Goal: Information Seeking & Learning: Learn about a topic

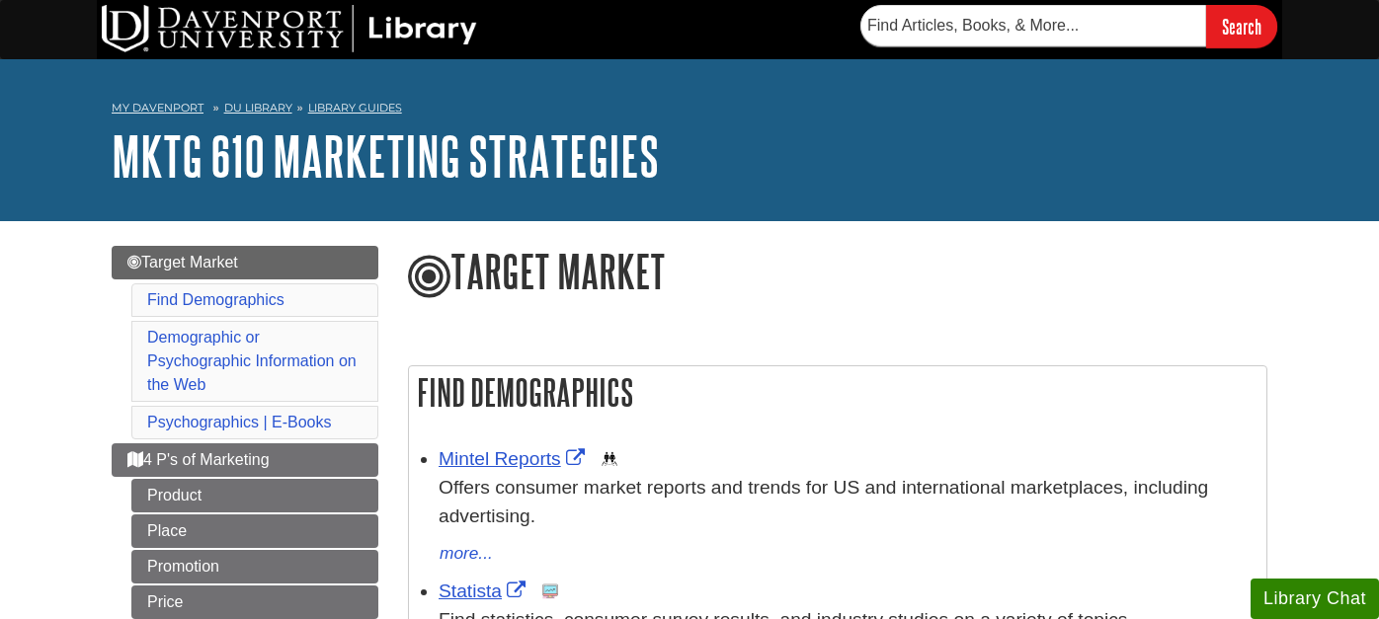
scroll to position [117, 0]
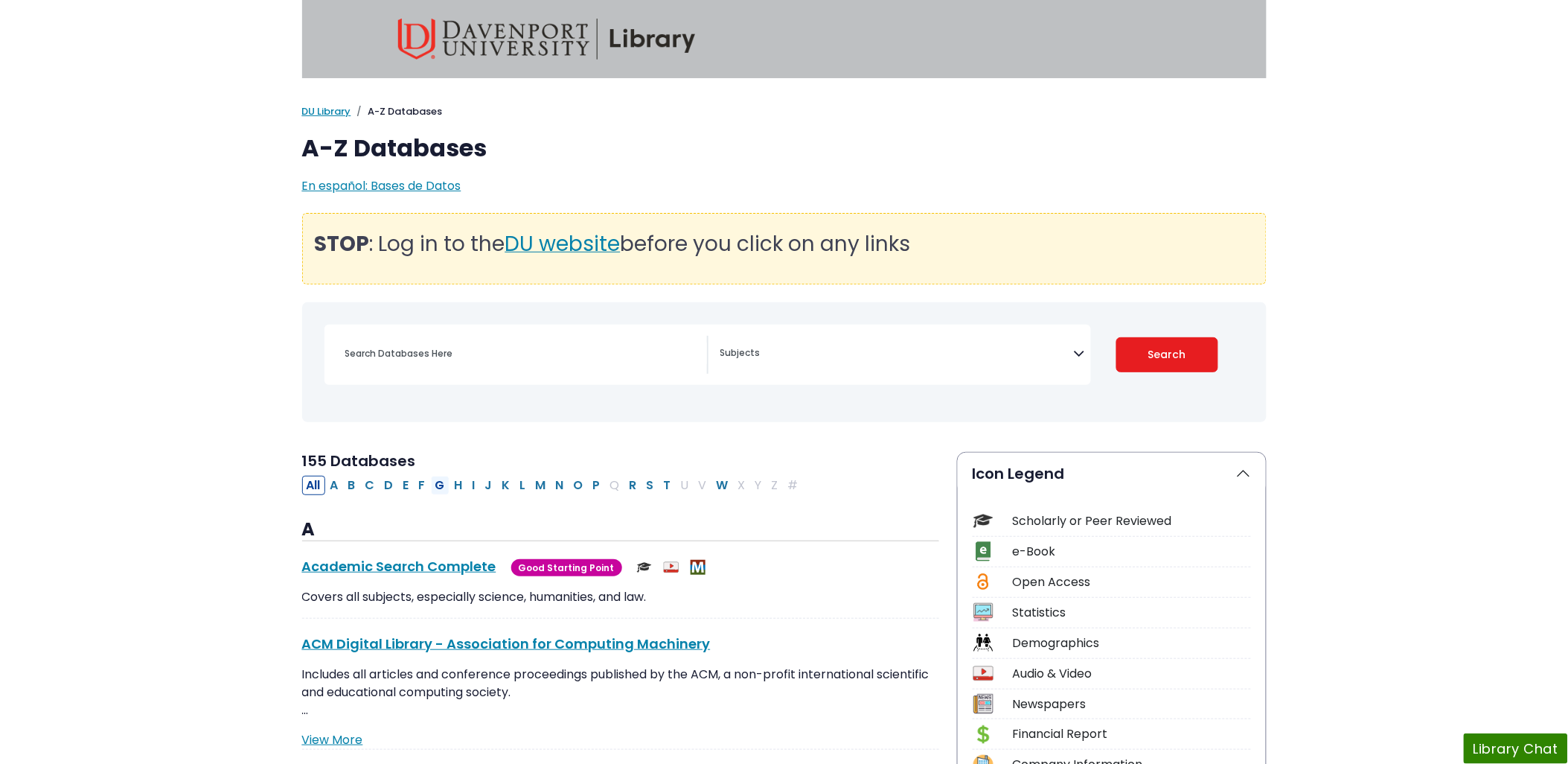
click at [440, 482] on button "G" at bounding box center [440, 485] width 19 height 20
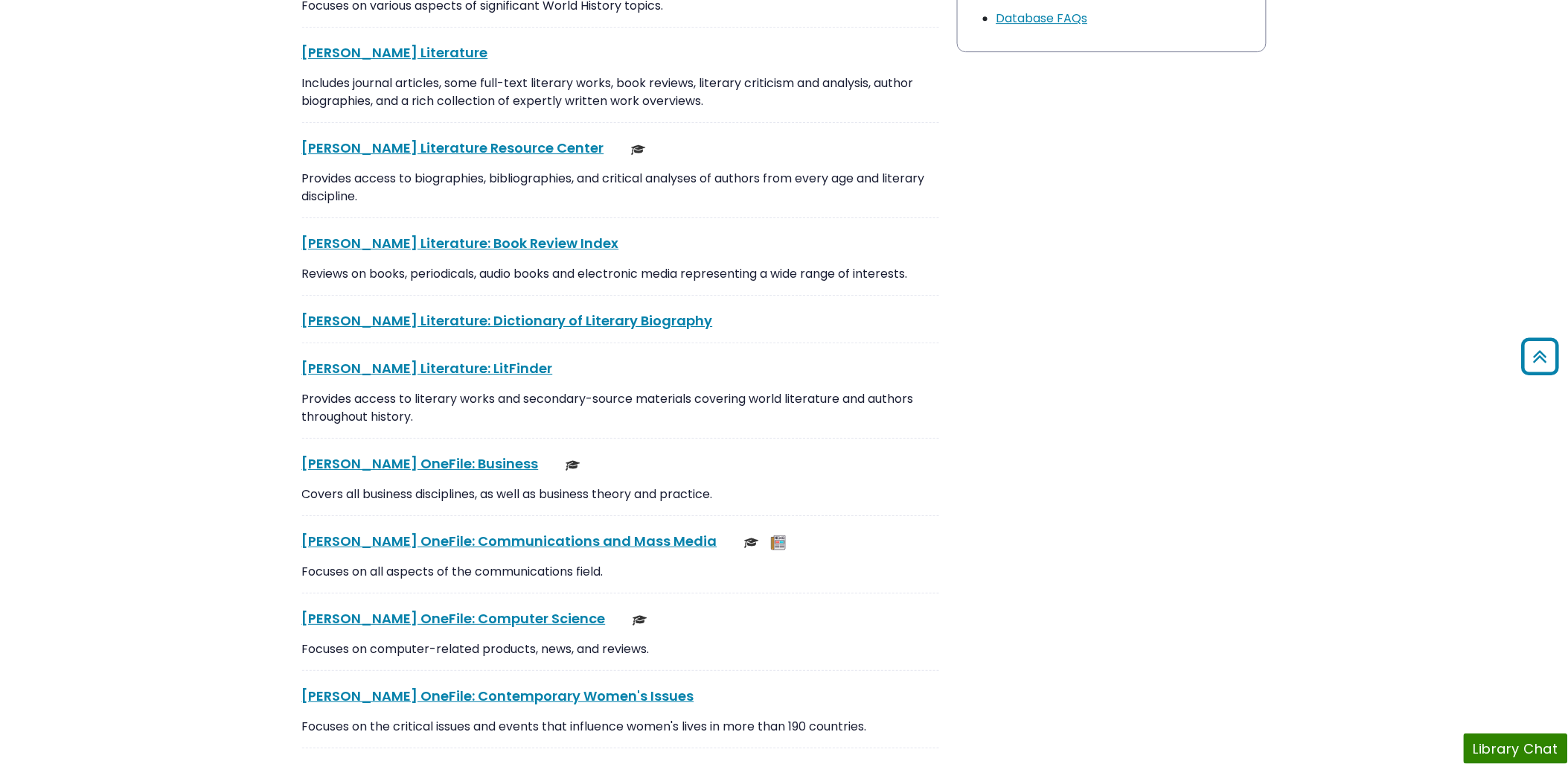
scroll to position [1737, 0]
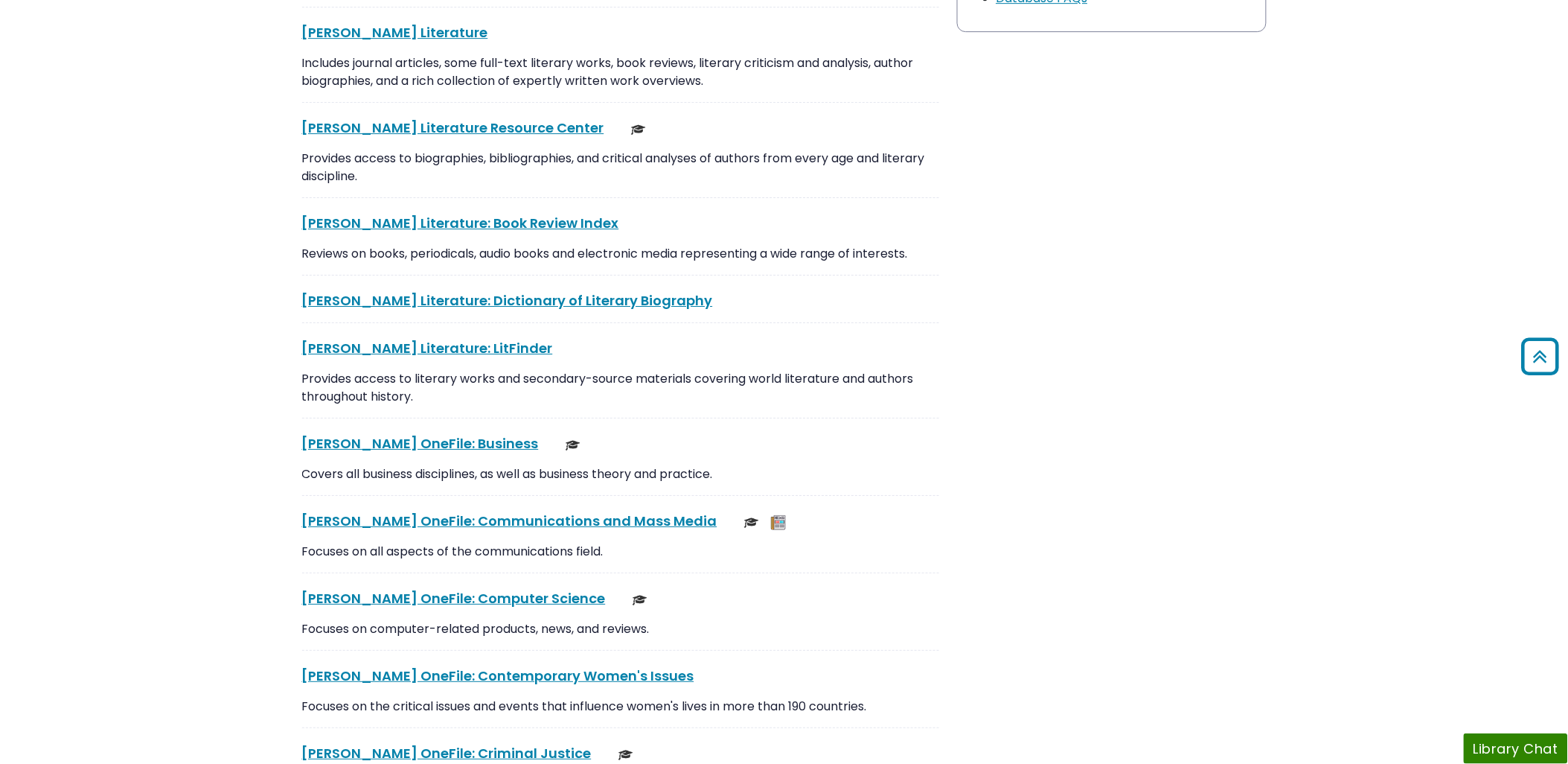
click at [91, 211] on body "Skip to Main Content My Davenport DU Library Library Guides A-Z Databases A-Z D…" at bounding box center [784, 681] width 1568 height 4836
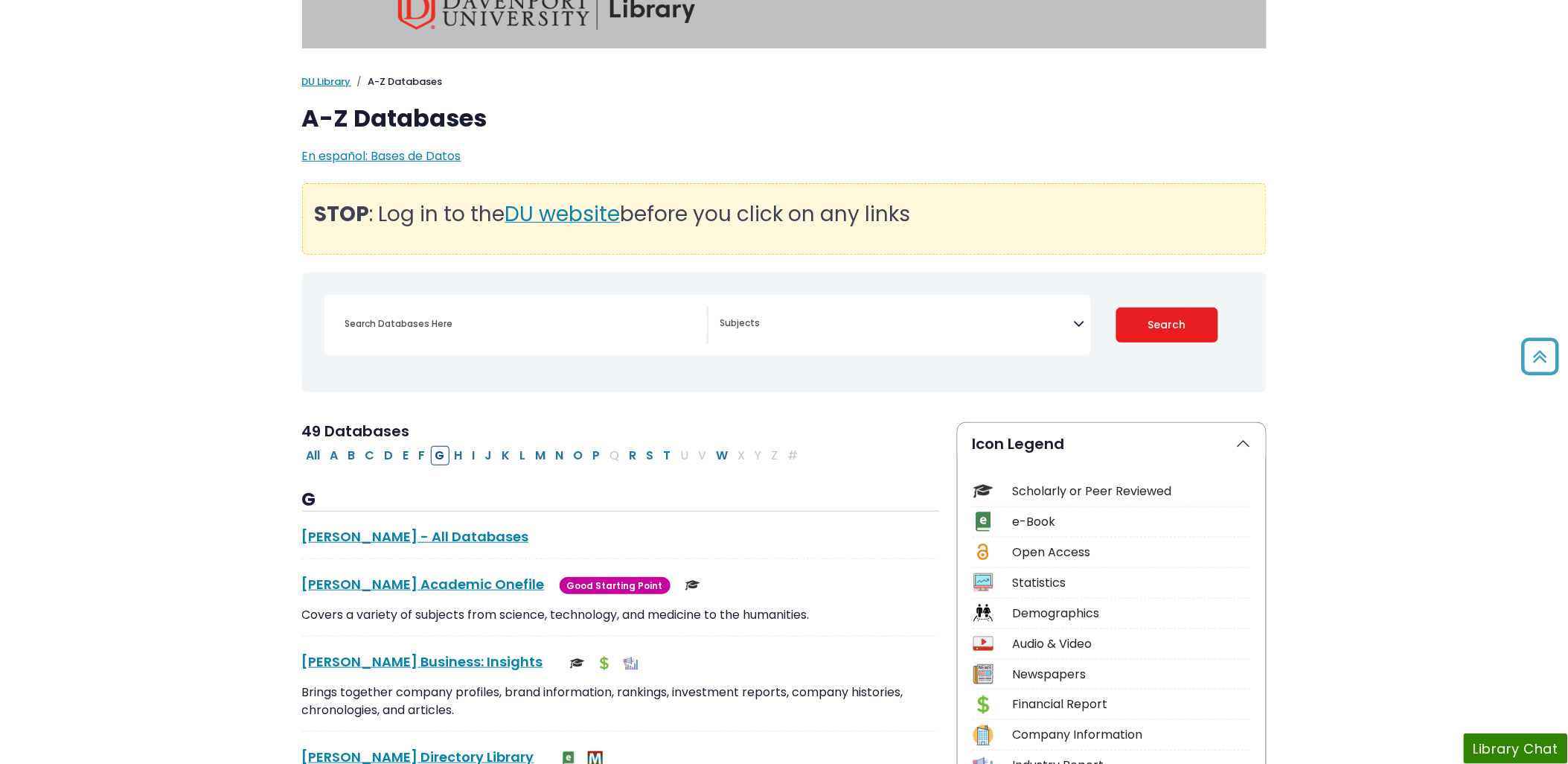
scroll to position [0, 0]
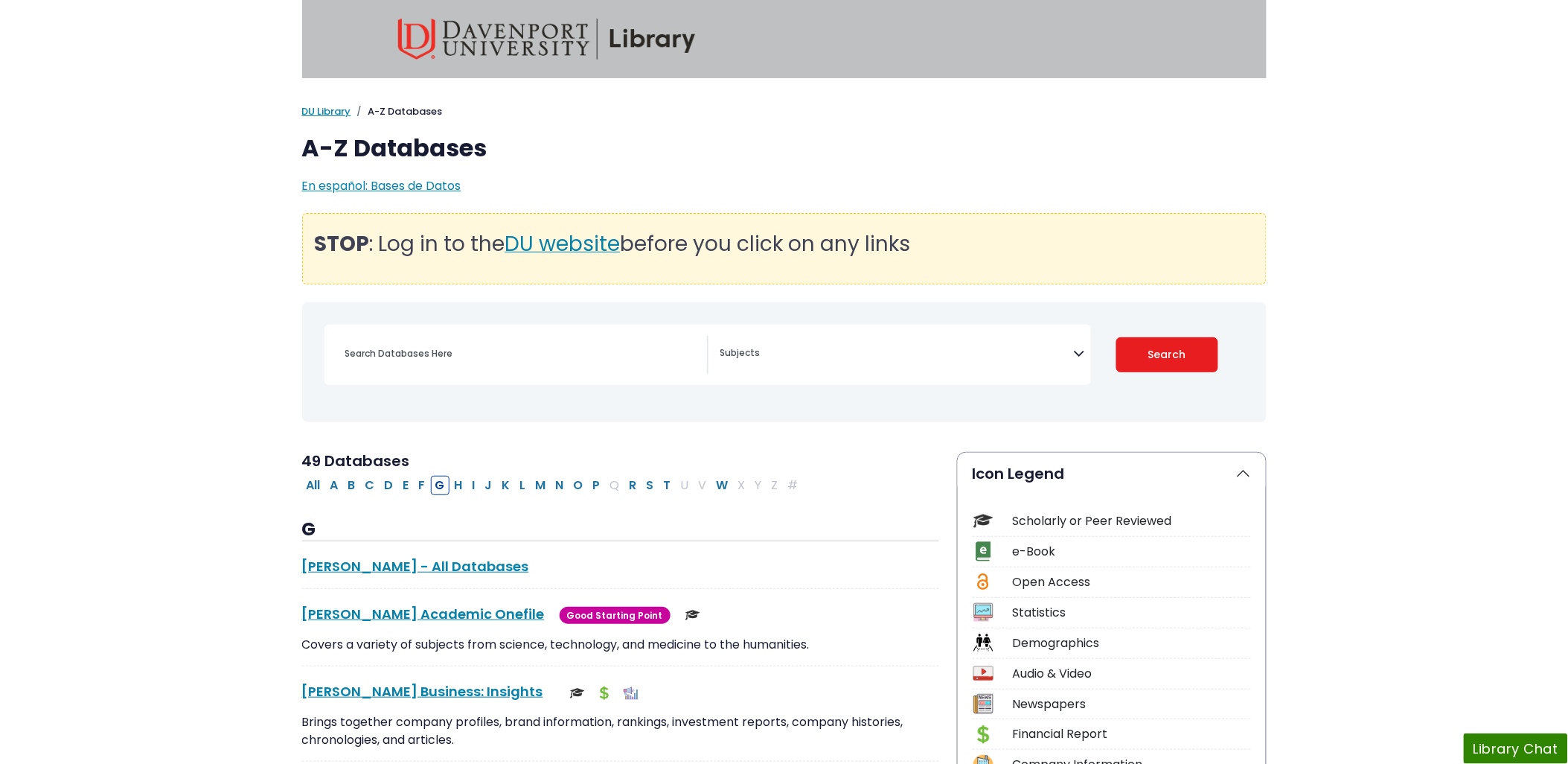
click at [897, 359] on textarea "Search" at bounding box center [896, 354] width 353 height 12
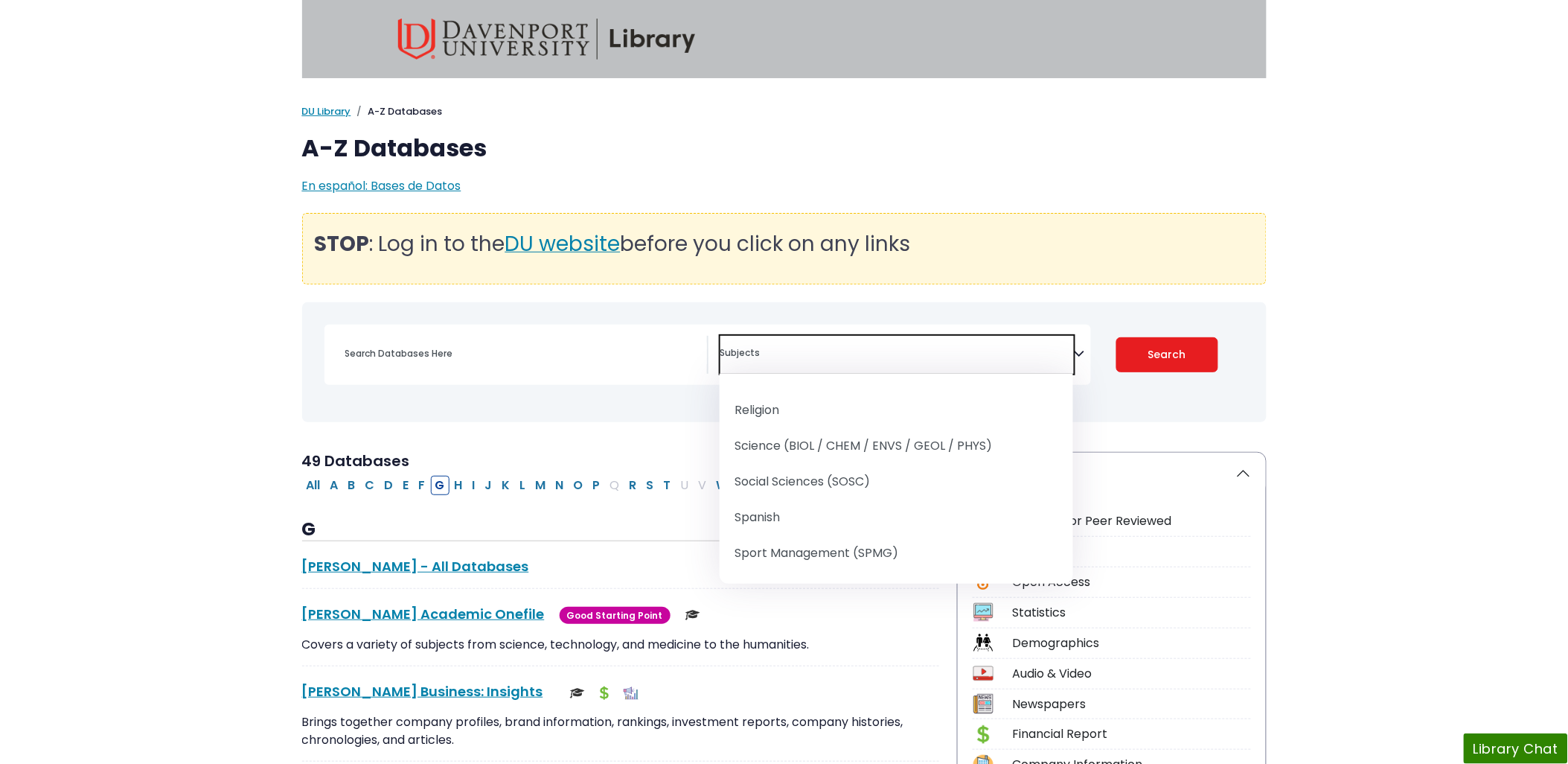
scroll to position [1820, 0]
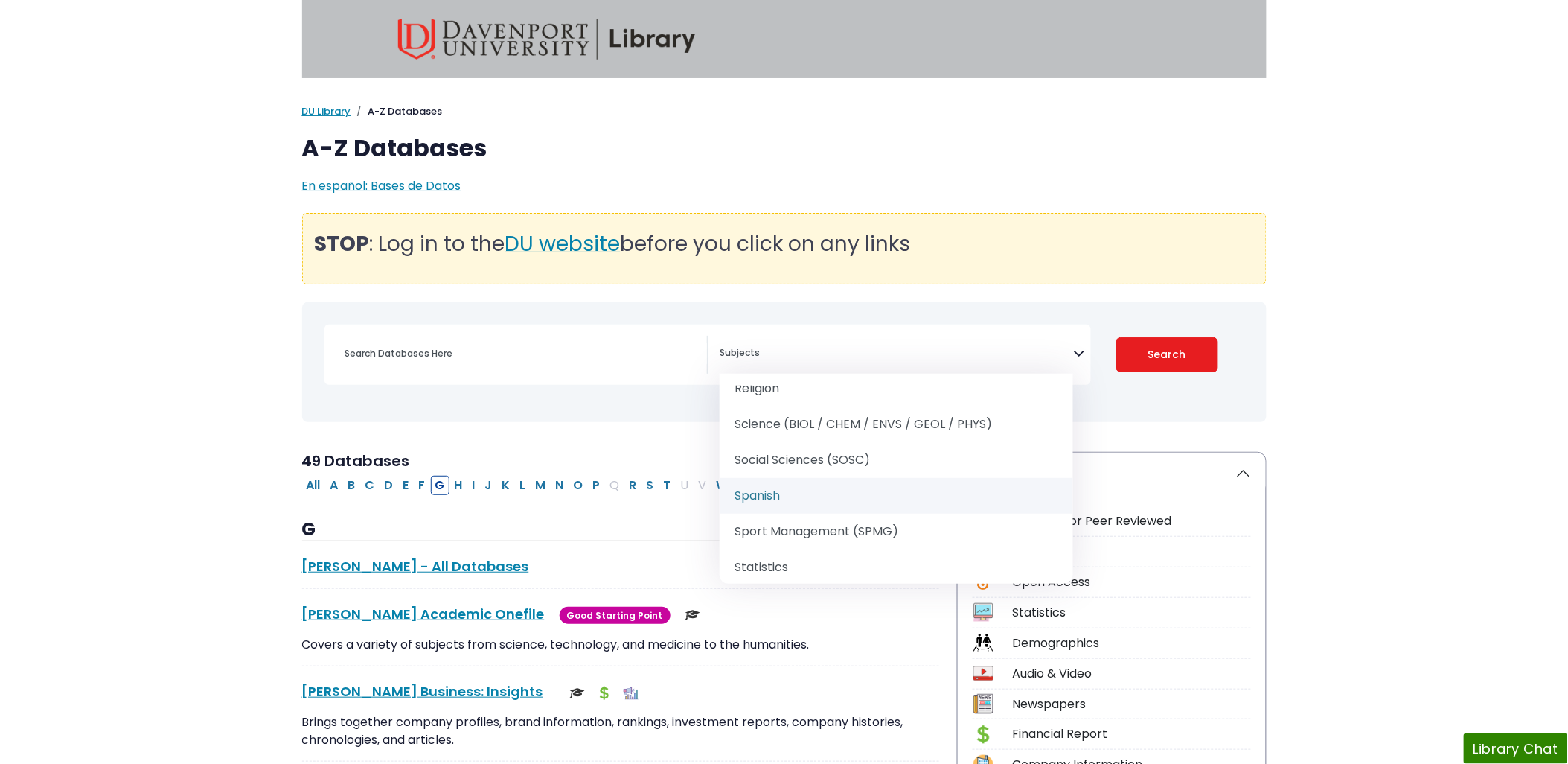
select select "219086"
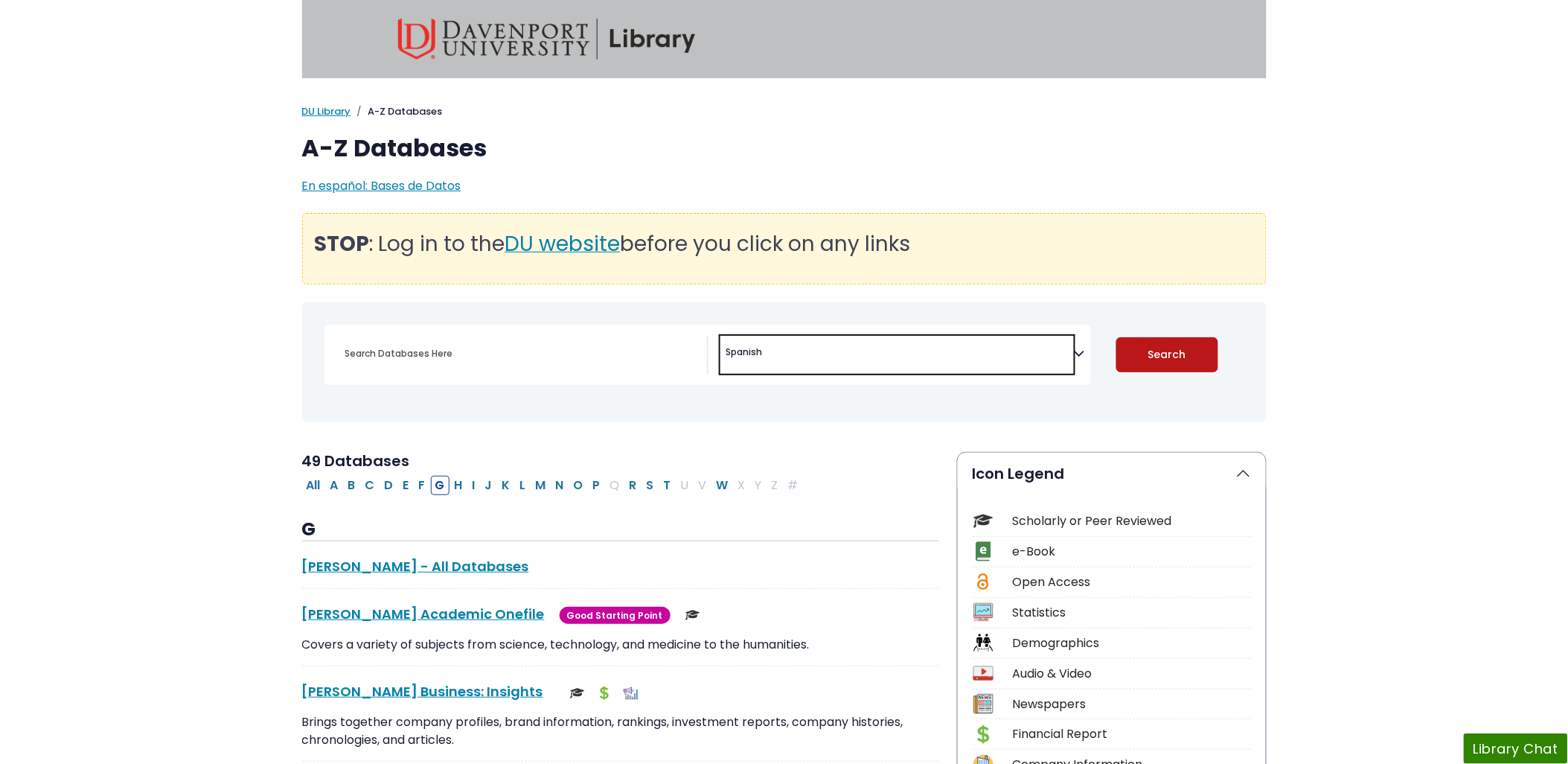
click at [1147, 355] on button "Search" at bounding box center [1167, 355] width 102 height 35
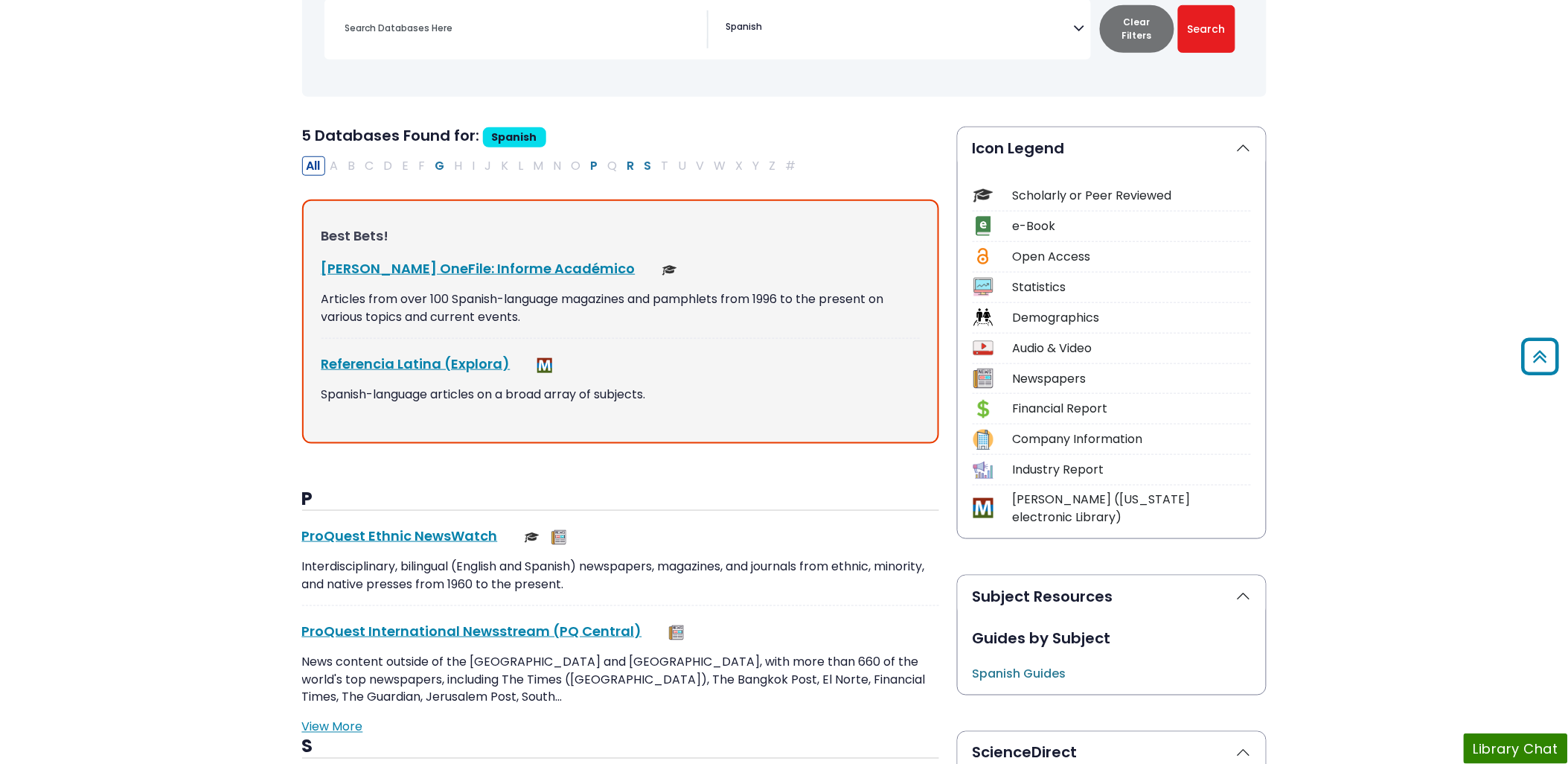
scroll to position [83, 0]
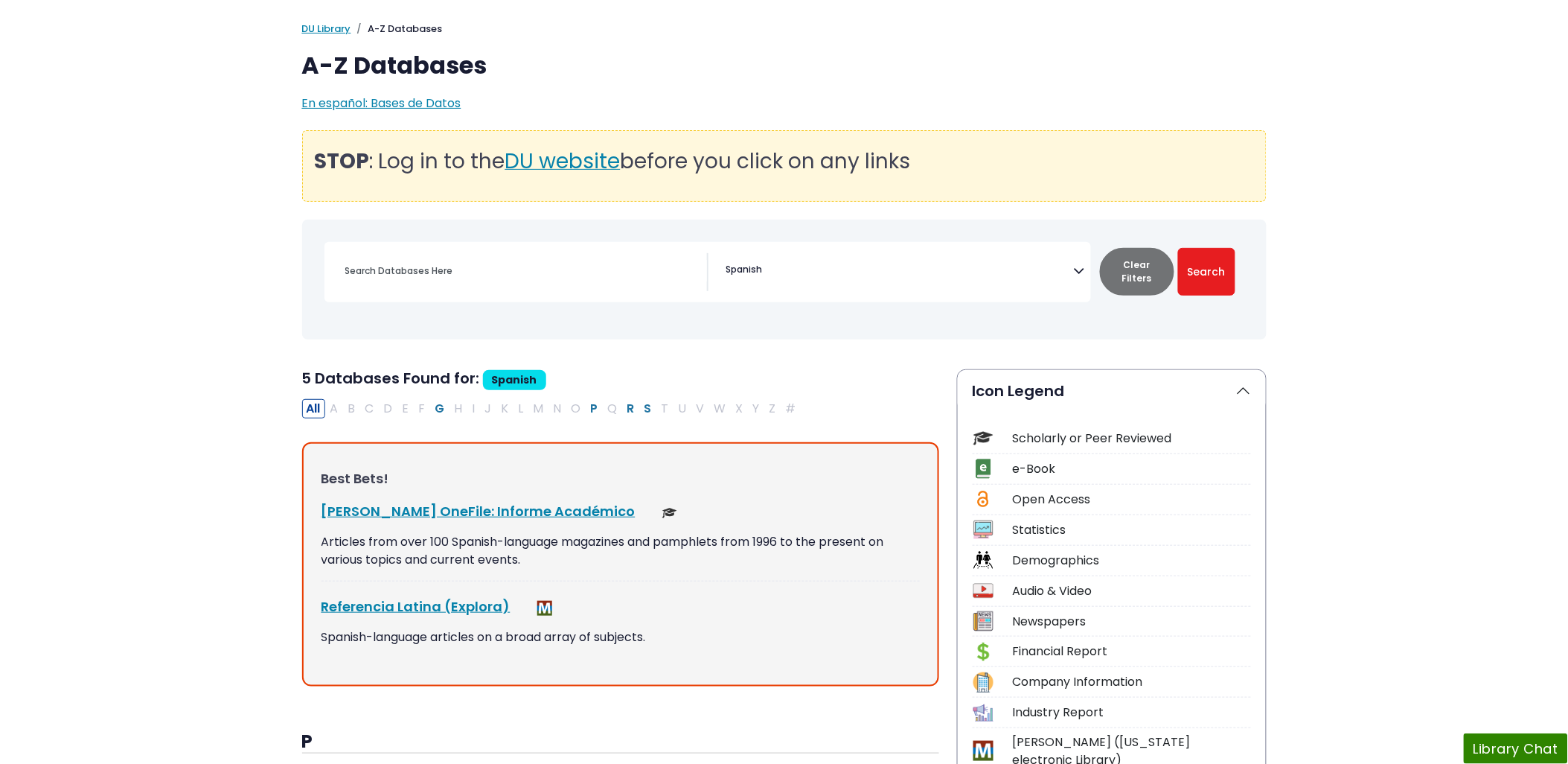
scroll to position [16, 0]
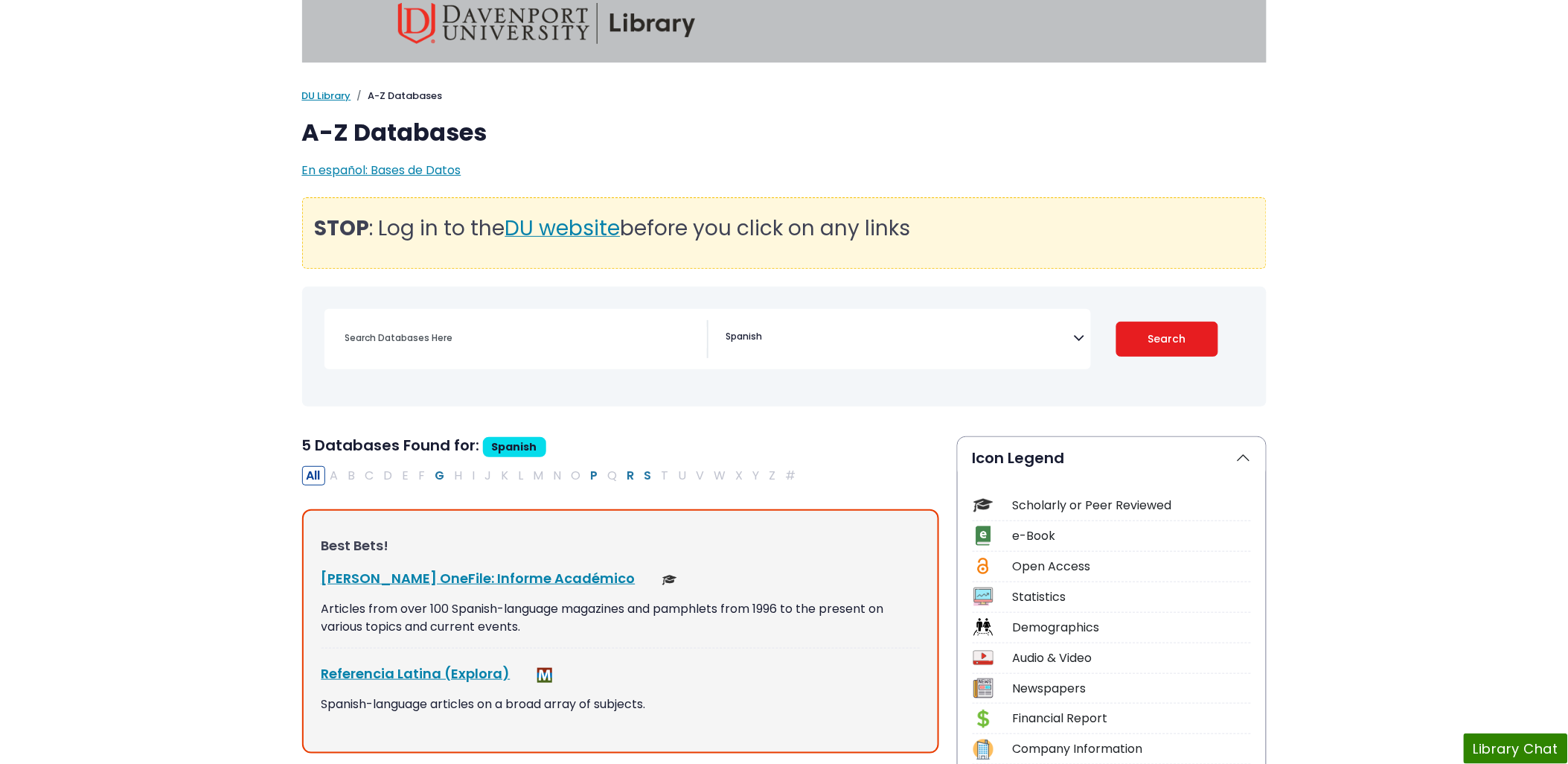
select select "Database Subject Filter"
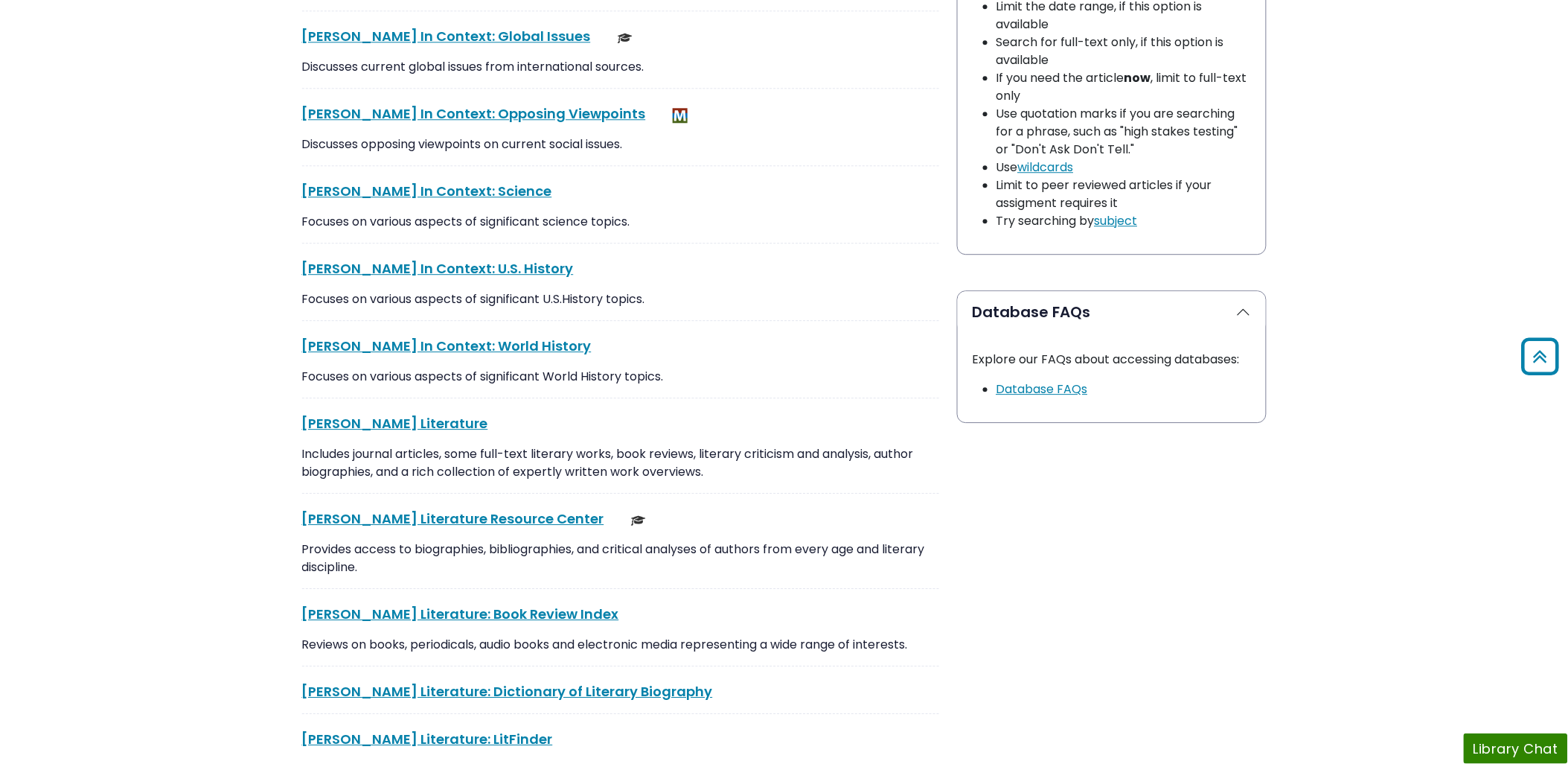
scroll to position [436, 0]
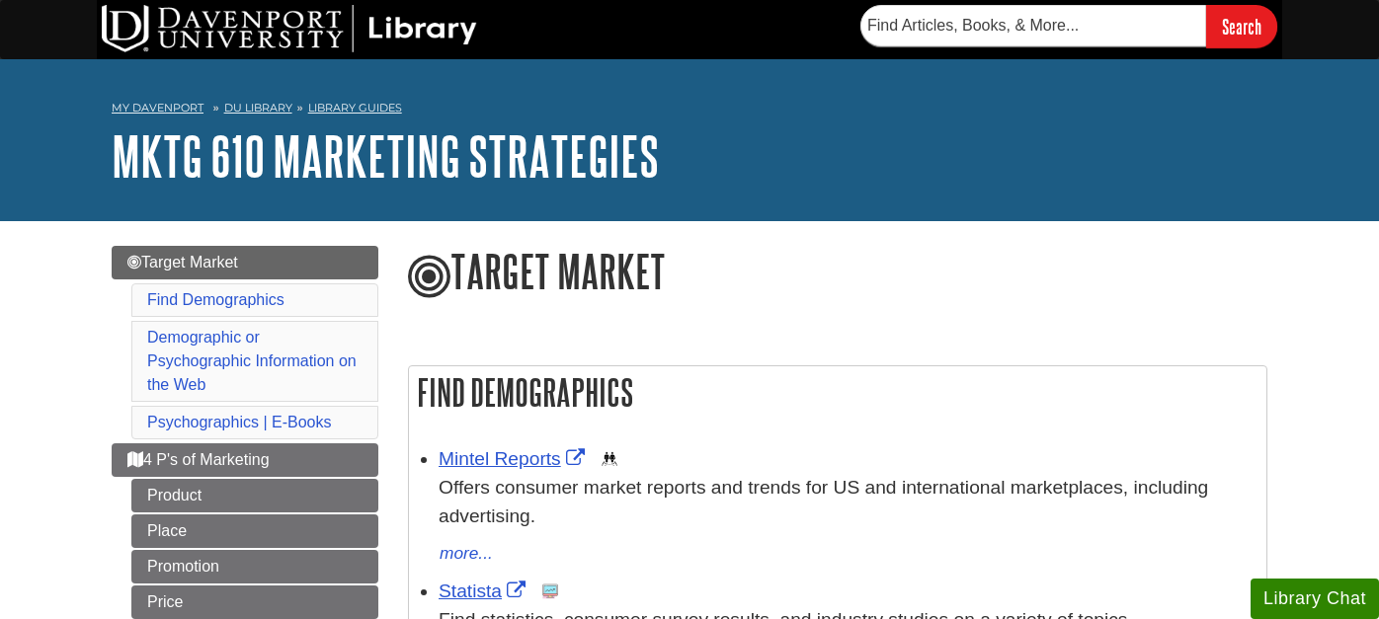
scroll to position [117, 0]
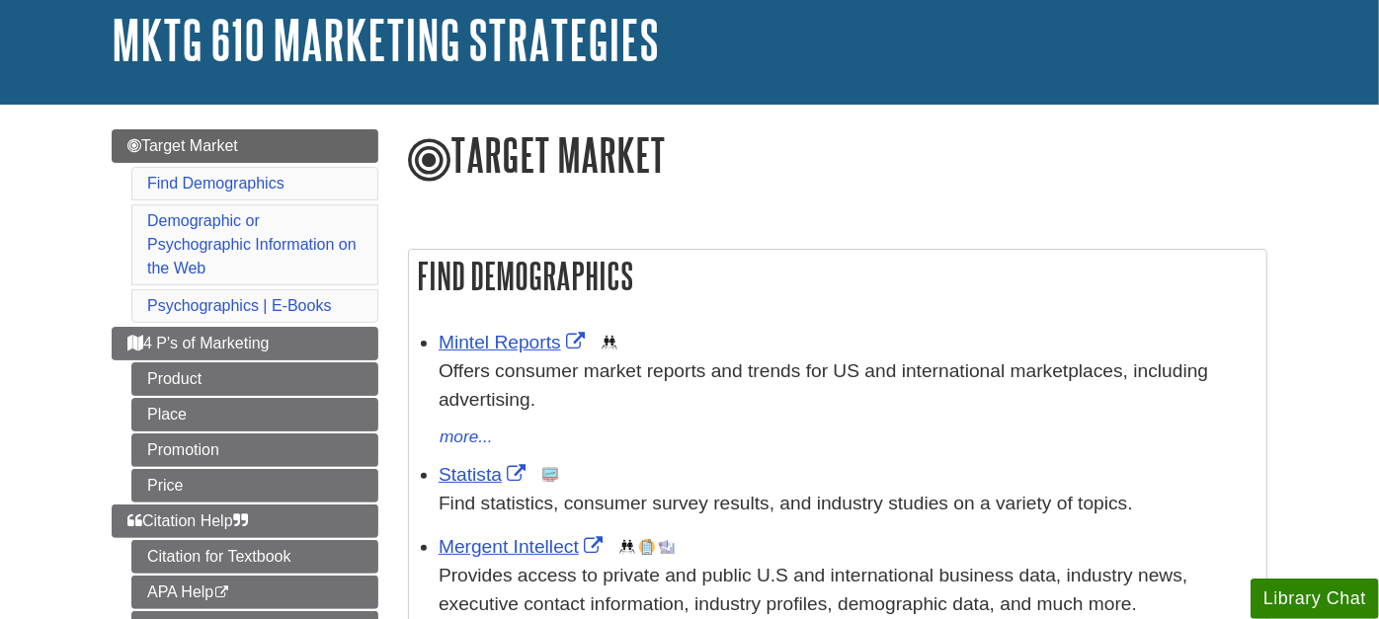
click at [1233, 156] on h1 "Target Market" at bounding box center [838, 156] width 860 height 55
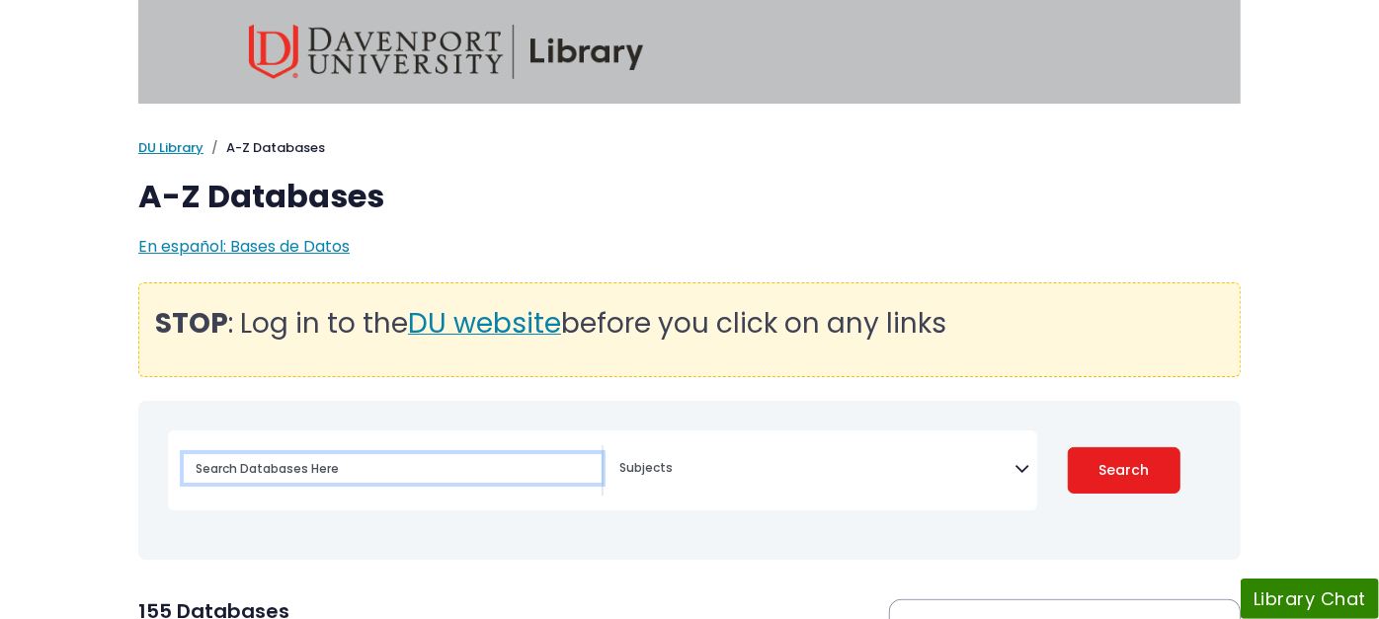
click at [350, 459] on input "Search database by title or keyword" at bounding box center [393, 468] width 418 height 29
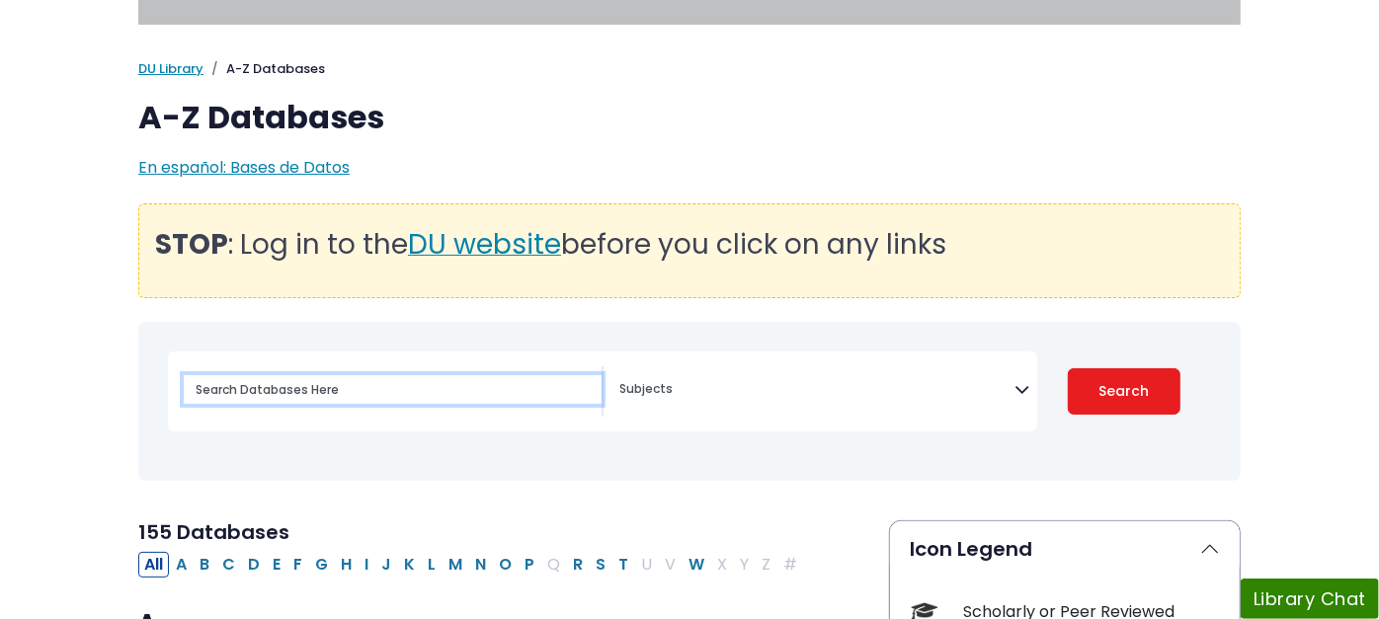
scroll to position [329, 0]
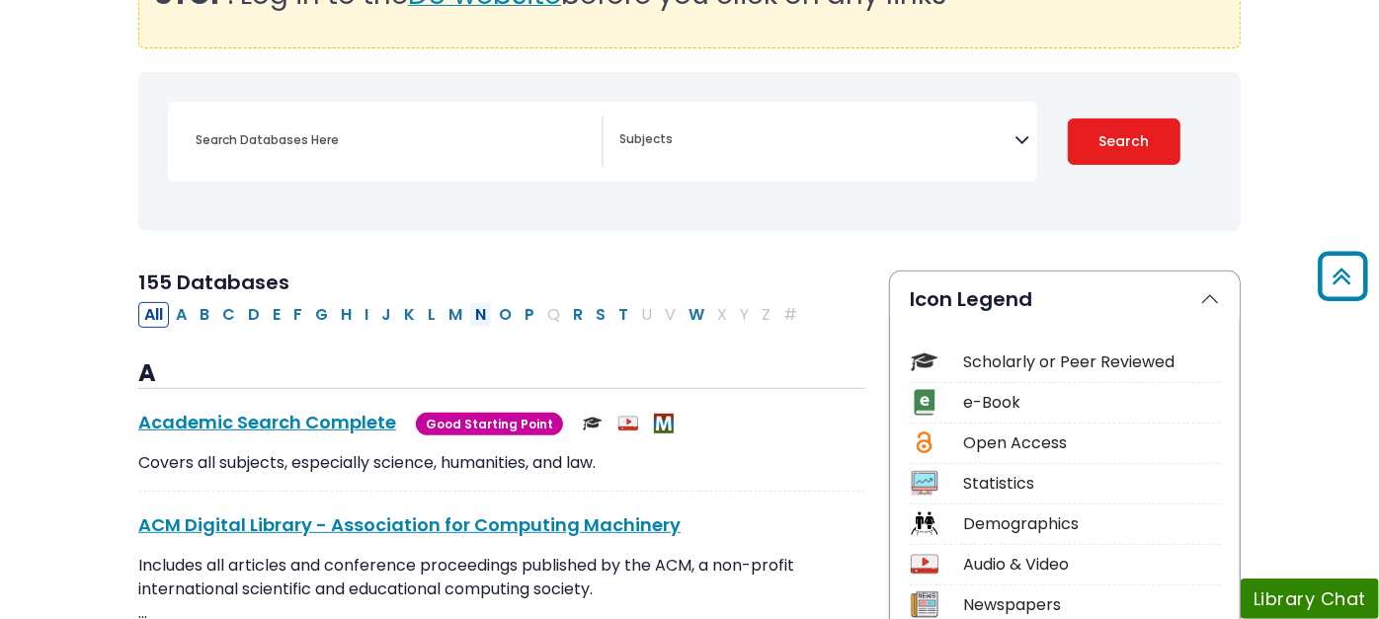
click at [469, 315] on button "N" at bounding box center [480, 315] width 23 height 26
select select "Database Subject Filter"
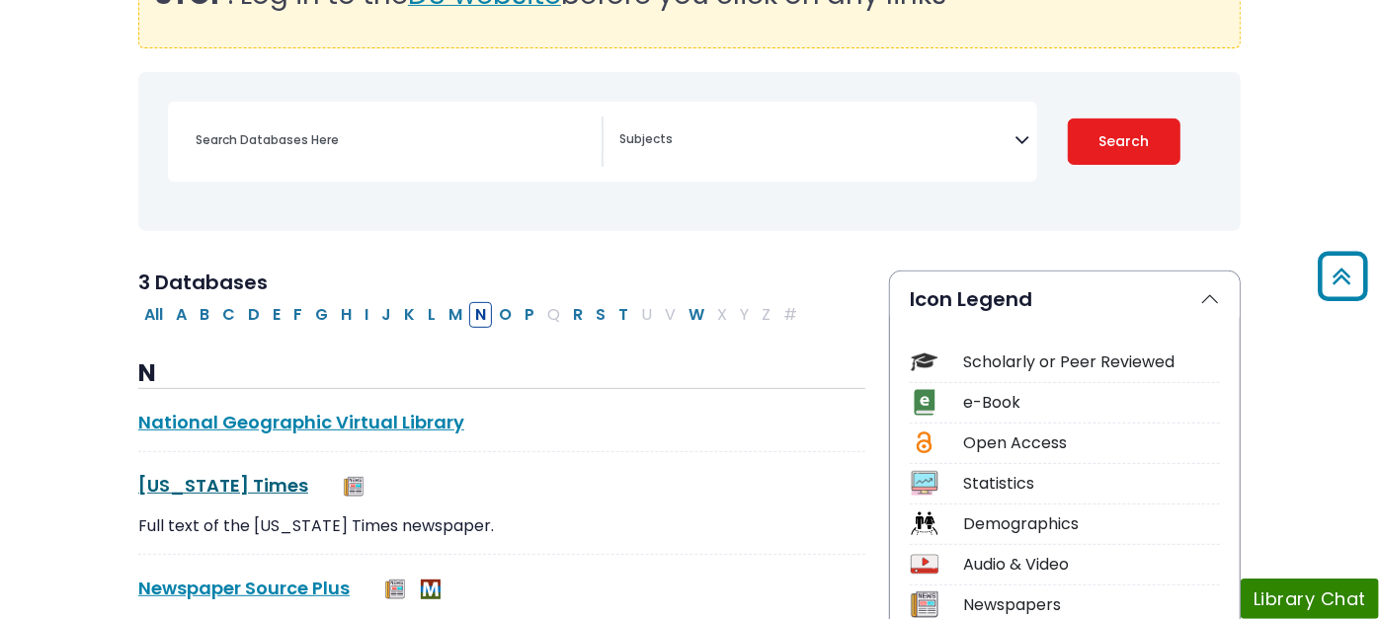
click at [143, 479] on link "New York Times This link opens in a new window" at bounding box center [223, 485] width 170 height 25
